Goal: Check status: Check status

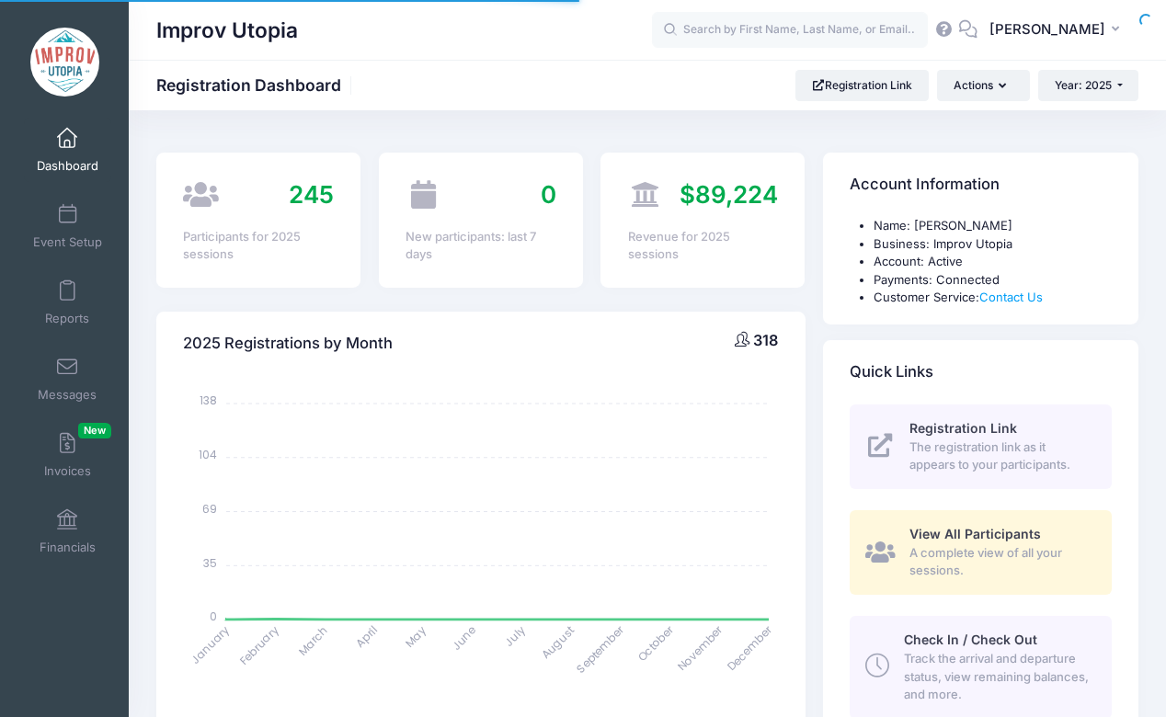
select select
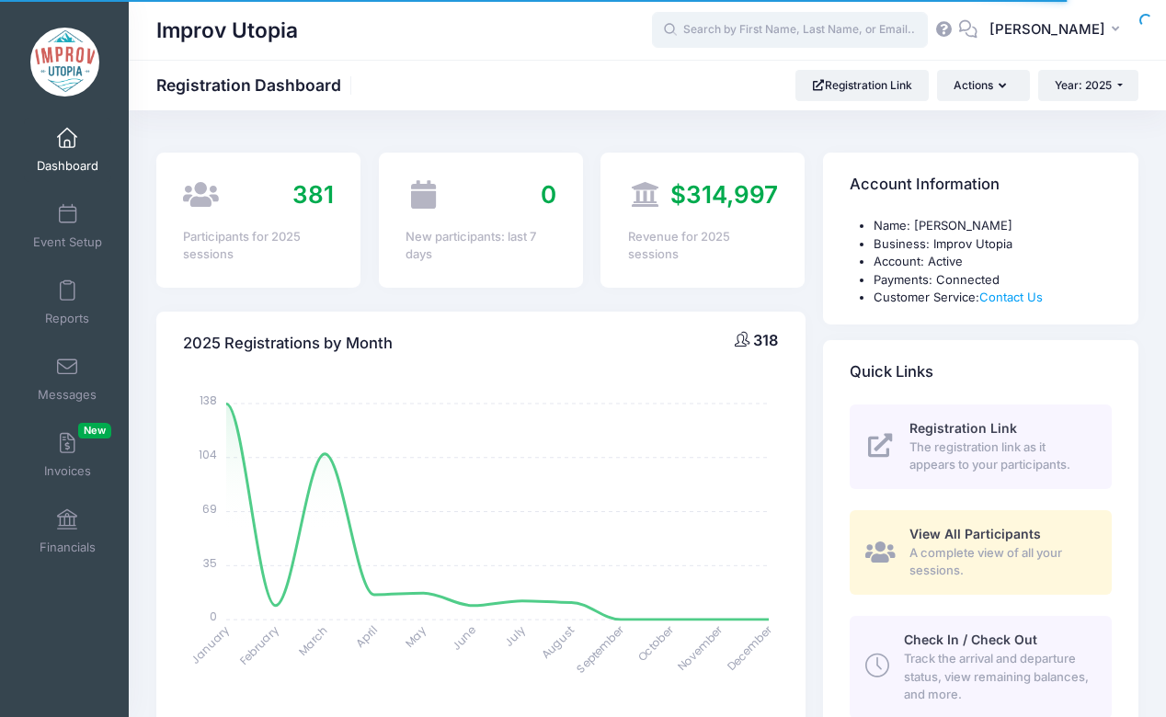
click at [775, 30] on input "text" at bounding box center [790, 30] width 276 height 37
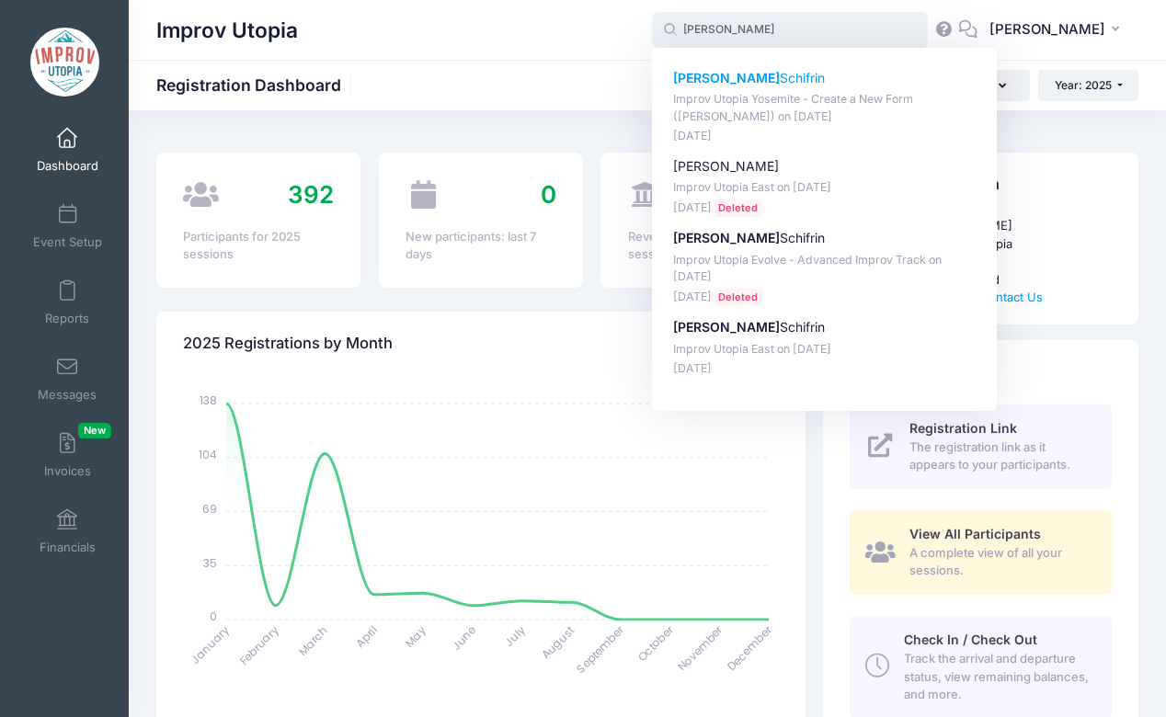
click at [754, 80] on p "Debra Schifrin" at bounding box center [824, 78] width 303 height 19
type input "Debra Schifrin (Improv Utopia Yosemite - Create a New Form (Carla Cackowski), S…"
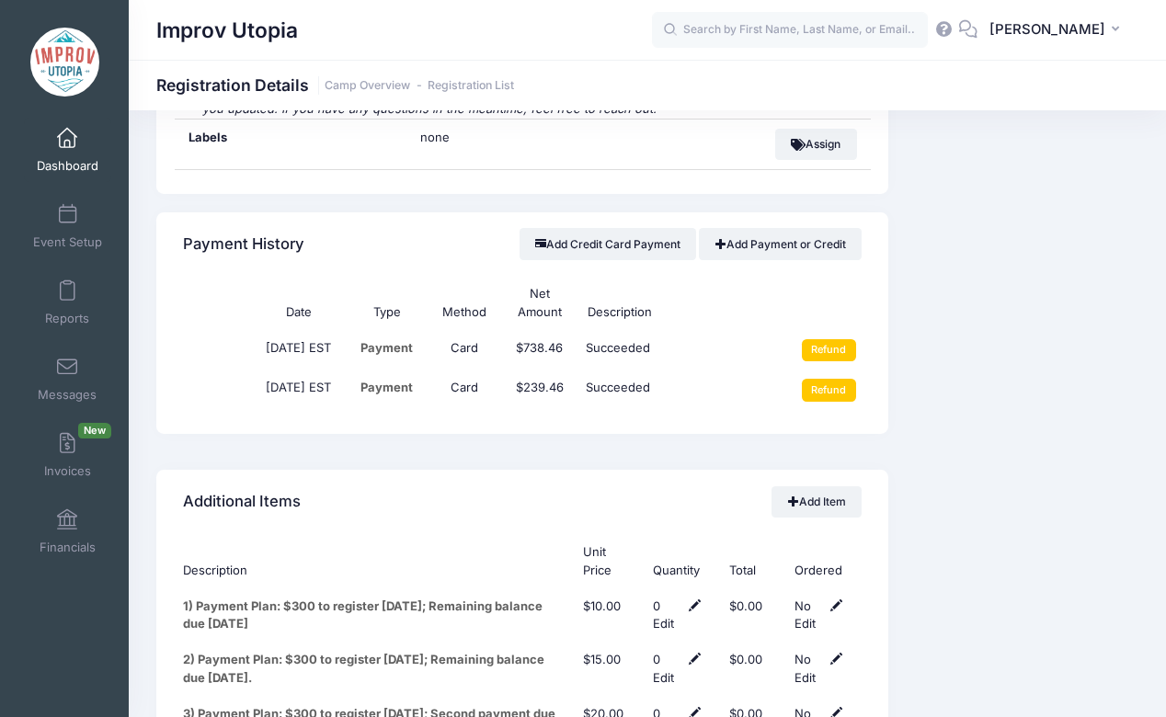
scroll to position [2565, 0]
